Goal: Information Seeking & Learning: Learn about a topic

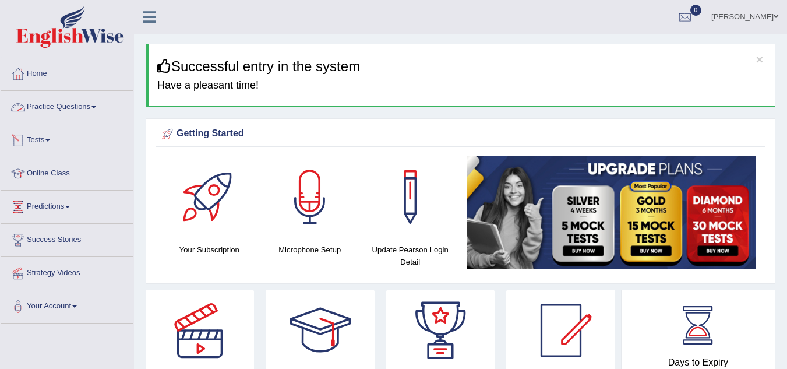
click at [93, 107] on link "Practice Questions" at bounding box center [67, 105] width 133 height 29
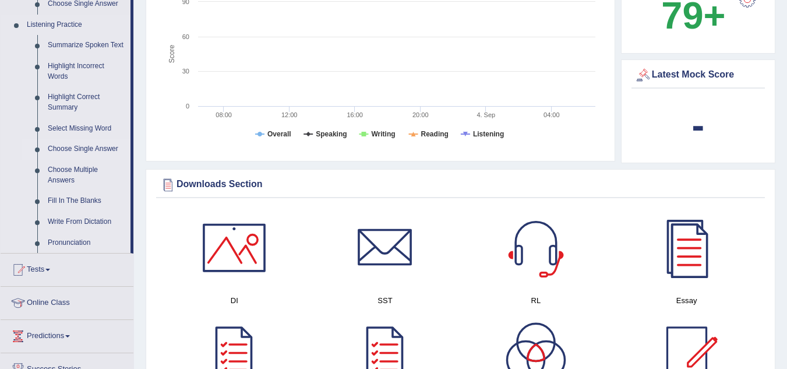
scroll to position [466, 0]
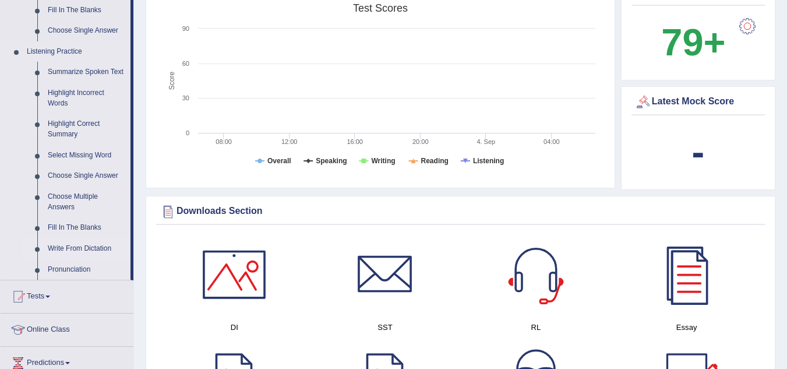
click at [85, 247] on link "Write From Dictation" at bounding box center [87, 248] width 88 height 21
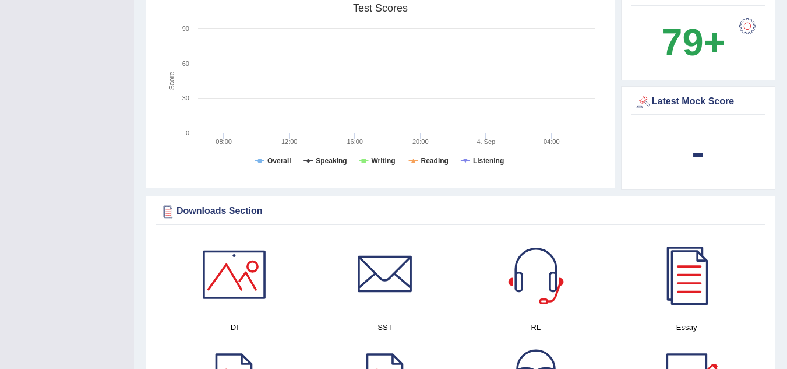
scroll to position [208, 0]
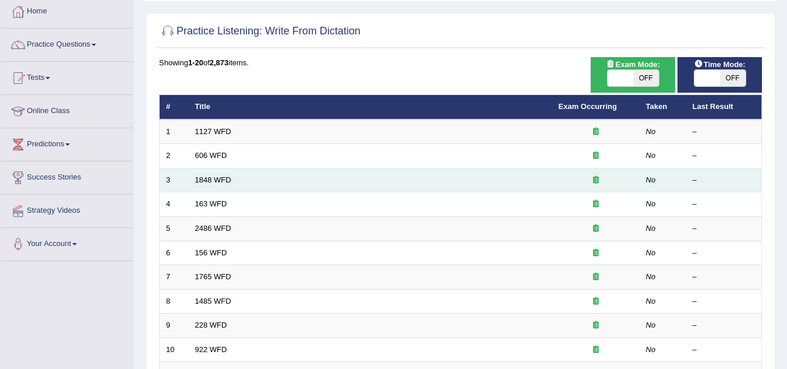
scroll to position [58, 0]
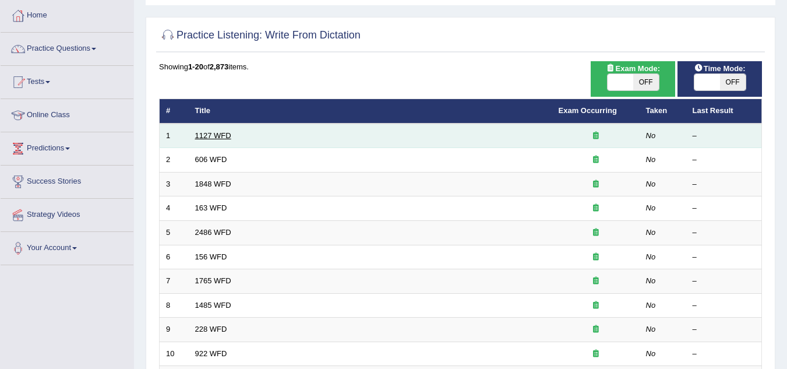
click at [216, 137] on link "1127 WFD" at bounding box center [213, 135] width 36 height 9
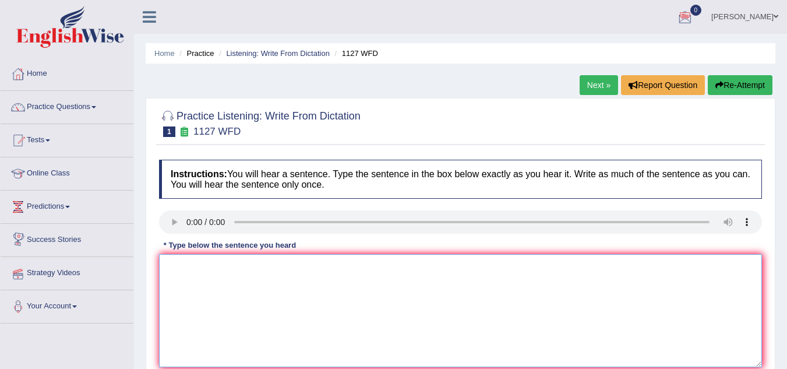
click at [185, 269] on textarea at bounding box center [460, 310] width 603 height 113
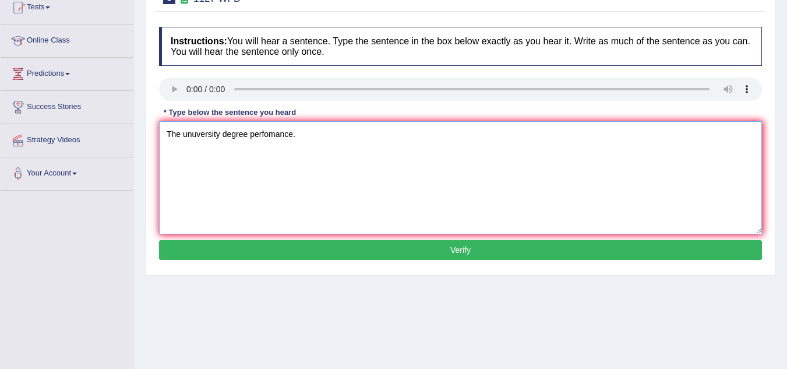
scroll to position [175, 0]
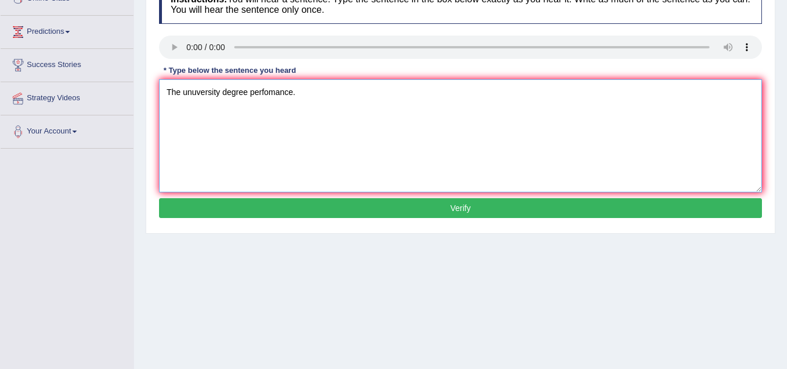
click at [197, 93] on textarea "The unuversity degree perfomance." at bounding box center [460, 135] width 603 height 113
type textarea "The university degree perfomance."
click at [484, 208] on button "Verify" at bounding box center [460, 208] width 603 height 20
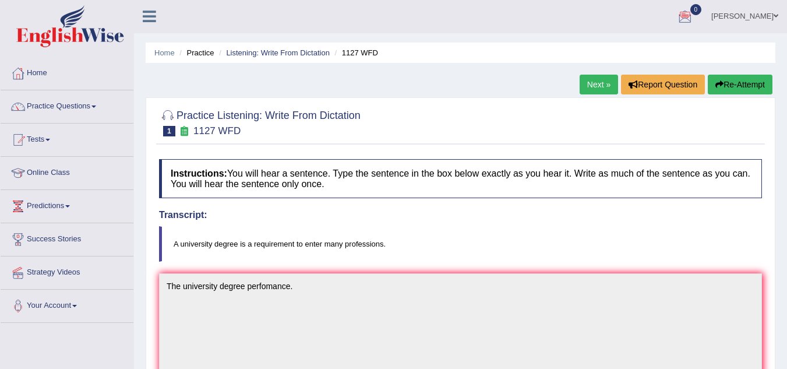
scroll to position [0, 0]
click at [594, 87] on link "Next »" at bounding box center [598, 85] width 38 height 20
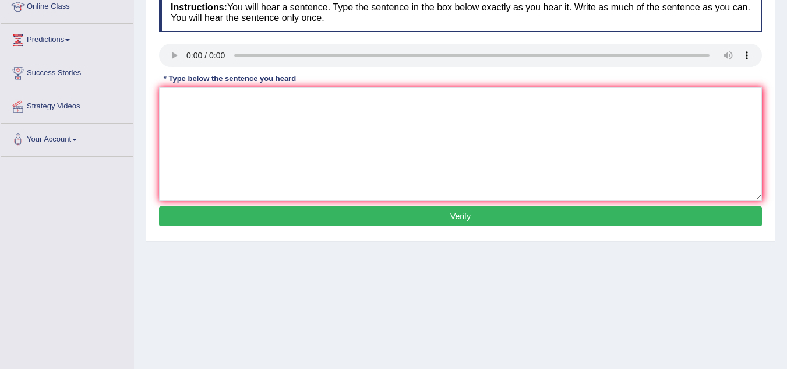
scroll to position [116, 0]
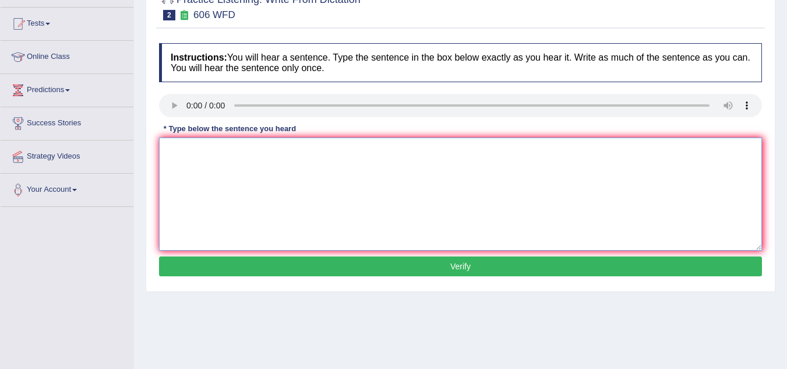
click at [218, 158] on textarea at bounding box center [460, 193] width 603 height 113
click at [218, 155] on textarea "Student" at bounding box center [460, 193] width 603 height 113
click at [196, 150] on textarea "Student letter" at bounding box center [460, 193] width 603 height 113
click at [286, 151] on textarea "Student for study letter" at bounding box center [460, 193] width 603 height 113
type textarea "Student for study letter increase ."
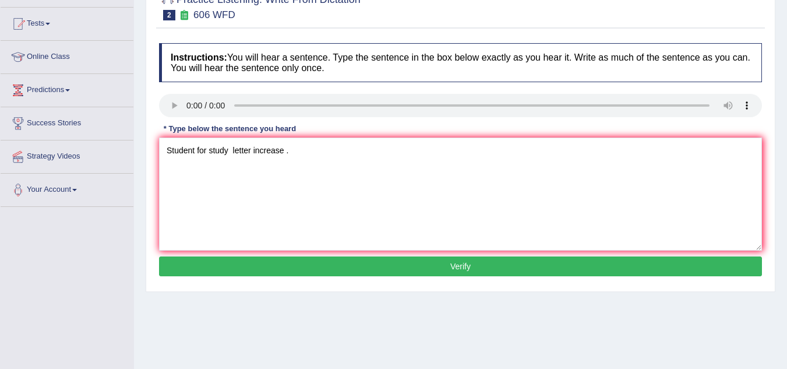
click at [473, 268] on button "Verify" at bounding box center [460, 266] width 603 height 20
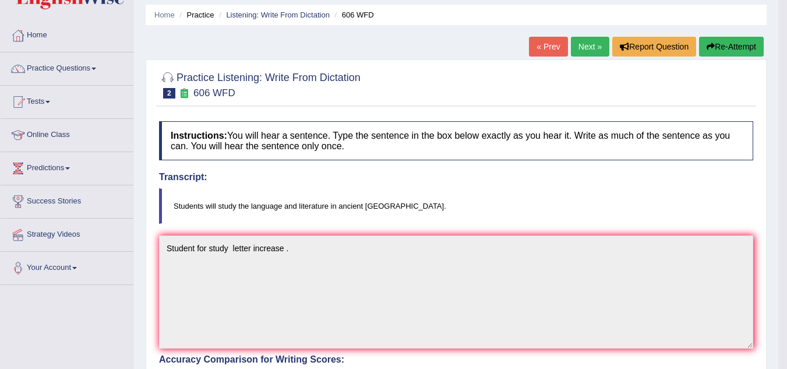
scroll to position [0, 0]
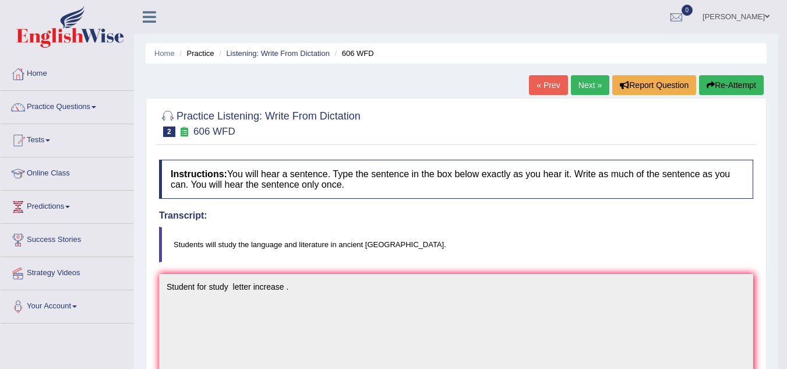
click at [592, 82] on link "Next »" at bounding box center [590, 85] width 38 height 20
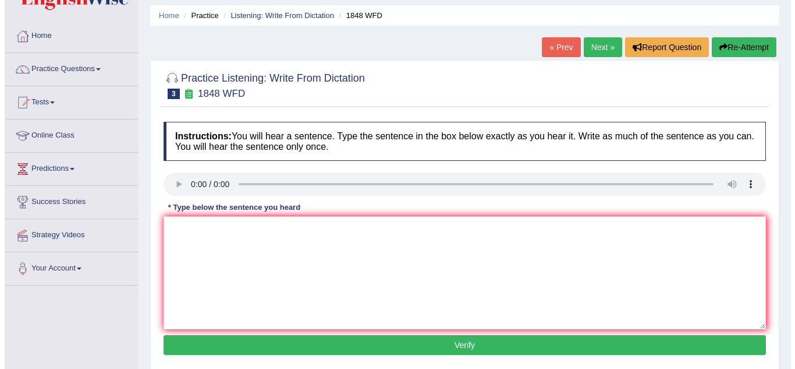
scroll to position [116, 0]
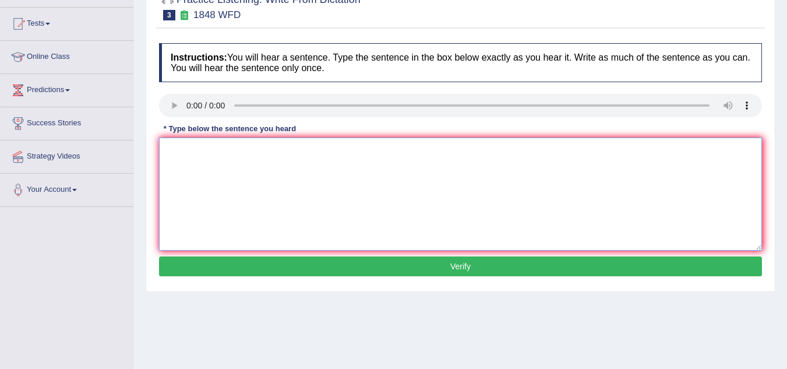
click at [183, 153] on textarea at bounding box center [460, 193] width 603 height 113
type textarea "Students must varification in this course."
click at [498, 270] on button "Verify" at bounding box center [460, 266] width 603 height 20
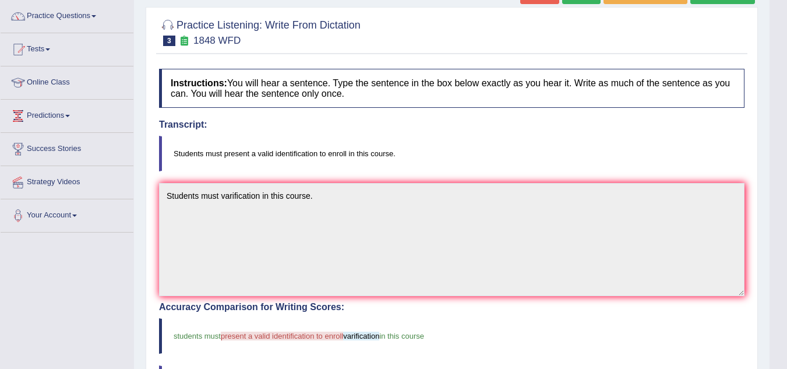
scroll to position [36, 0]
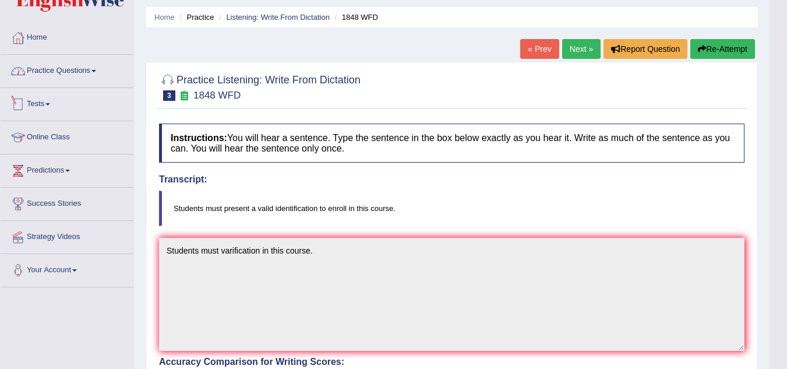
click at [96, 71] on span at bounding box center [93, 71] width 5 height 2
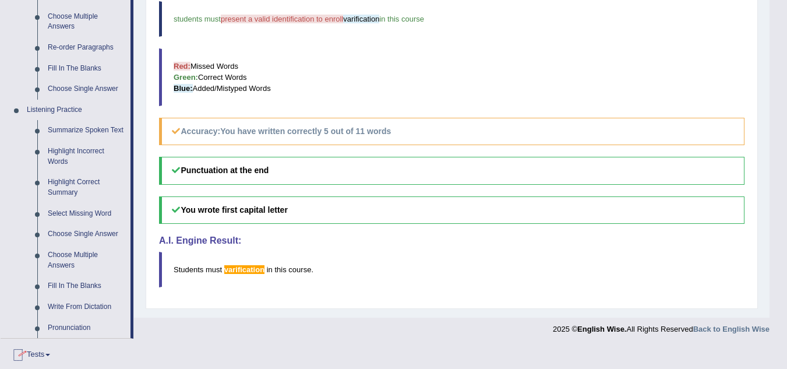
scroll to position [444, 0]
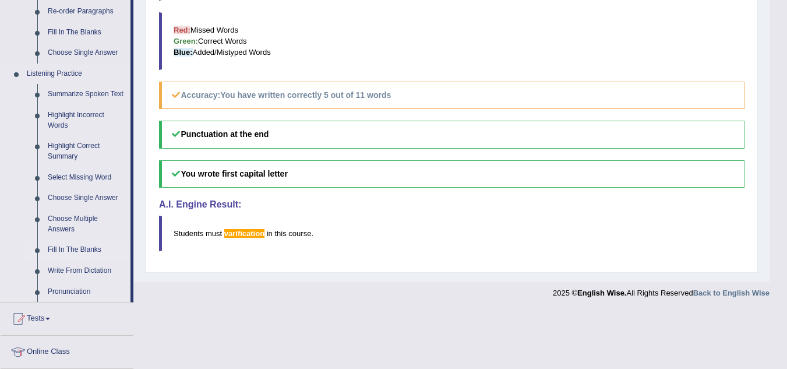
click at [86, 247] on link "Fill In The Blanks" at bounding box center [87, 249] width 88 height 21
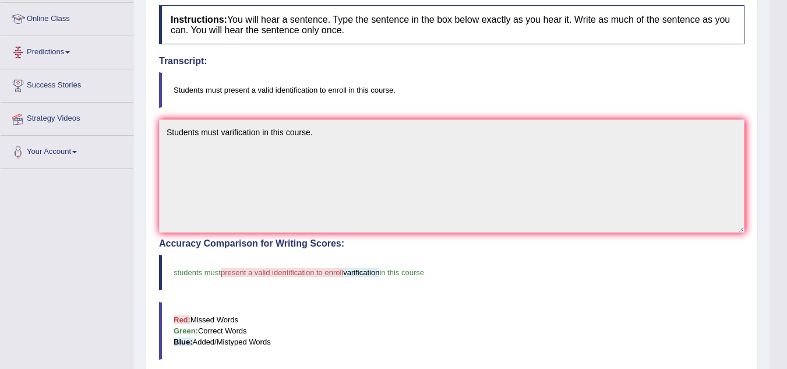
scroll to position [266, 0]
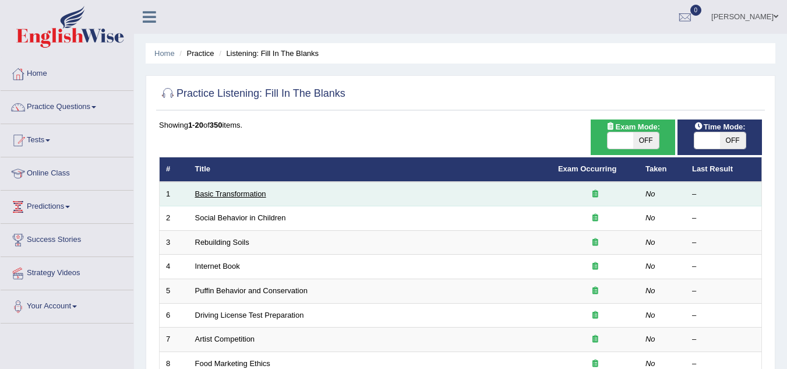
click at [232, 194] on link "Basic Transformation" at bounding box center [230, 193] width 71 height 9
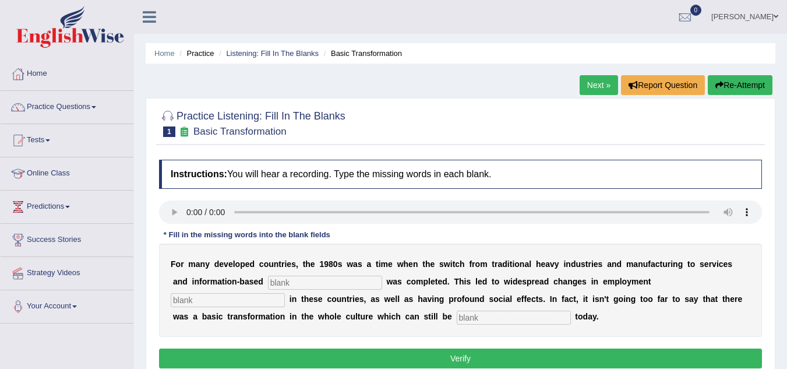
click at [285, 282] on input "text" at bounding box center [325, 282] width 114 height 14
click at [484, 315] on input "text" at bounding box center [513, 317] width 114 height 14
type input "observe"
click at [280, 282] on input "text" at bounding box center [325, 282] width 114 height 14
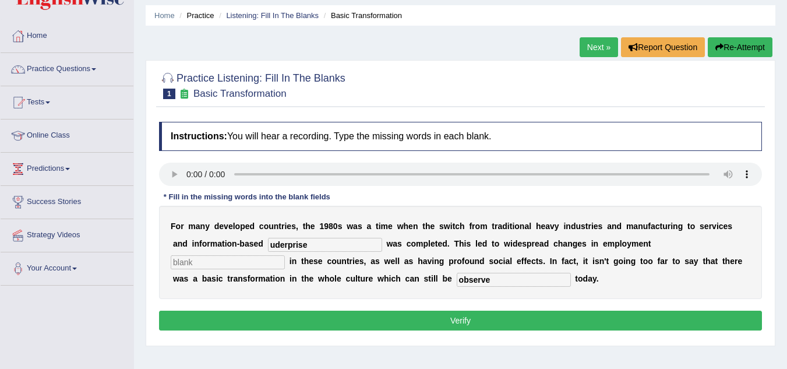
scroll to position [58, 0]
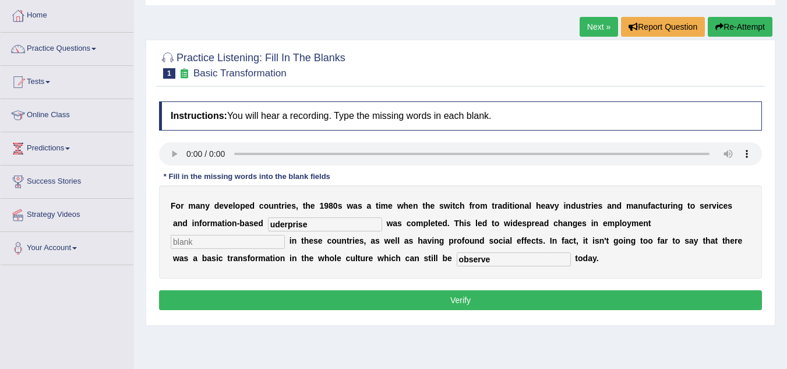
type input "uderprise"
click at [196, 244] on input "text" at bounding box center [228, 242] width 114 height 14
type input "abc"
click at [457, 301] on button "Verify" at bounding box center [460, 300] width 603 height 20
